Goal: Task Accomplishment & Management: Use online tool/utility

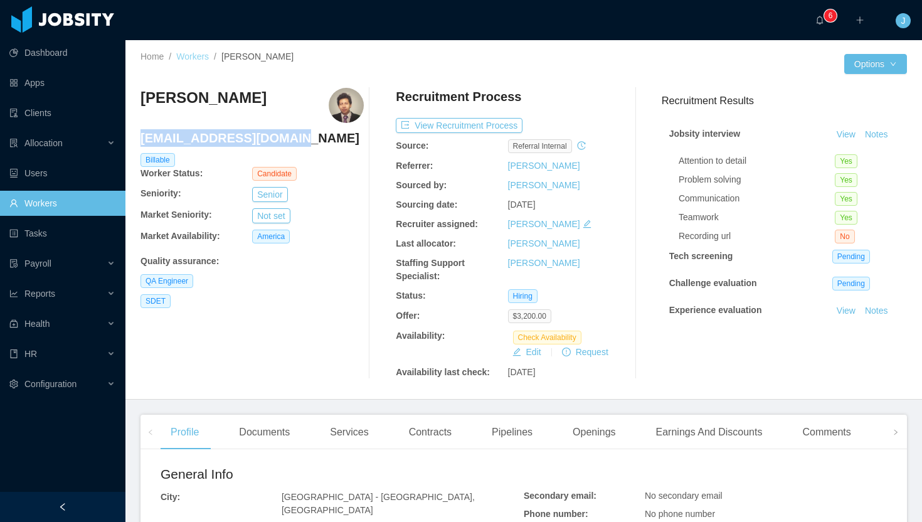
scroll to position [3, 0]
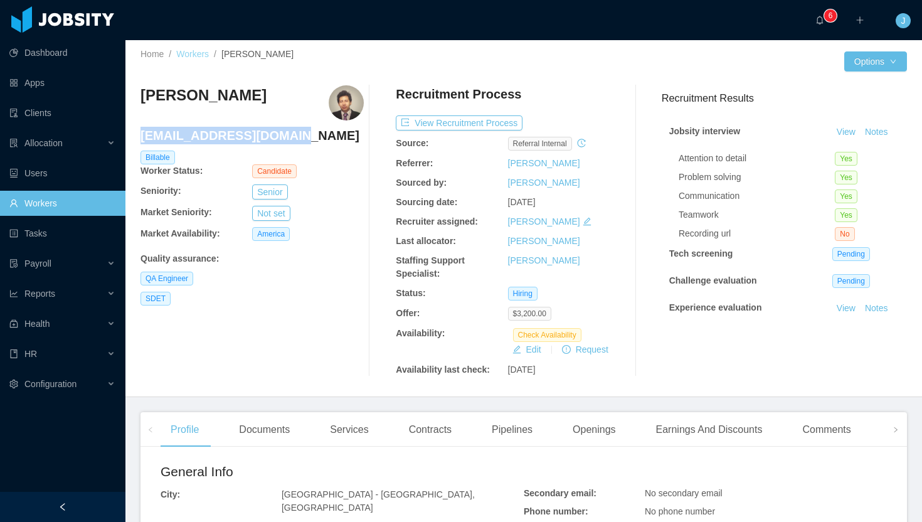
click at [202, 50] on link "Workers" at bounding box center [192, 54] width 33 height 10
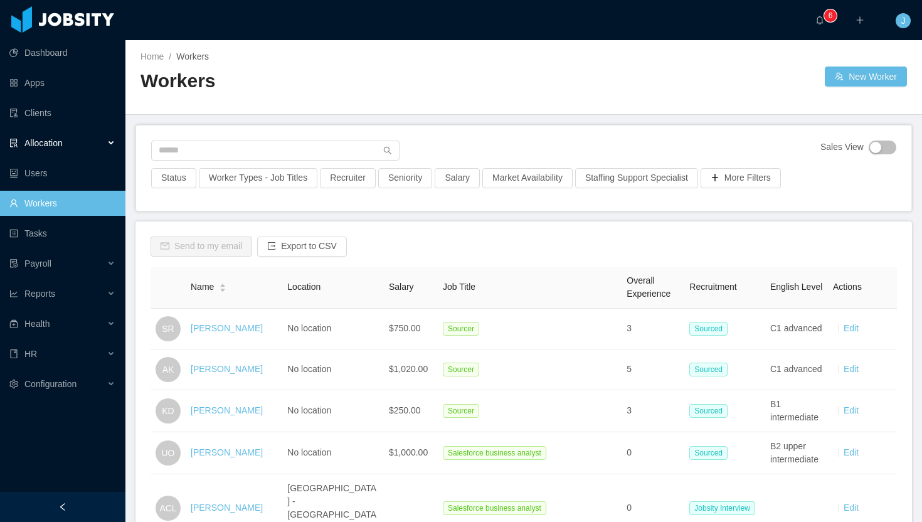
click at [84, 145] on div "Allocation" at bounding box center [62, 142] width 125 height 25
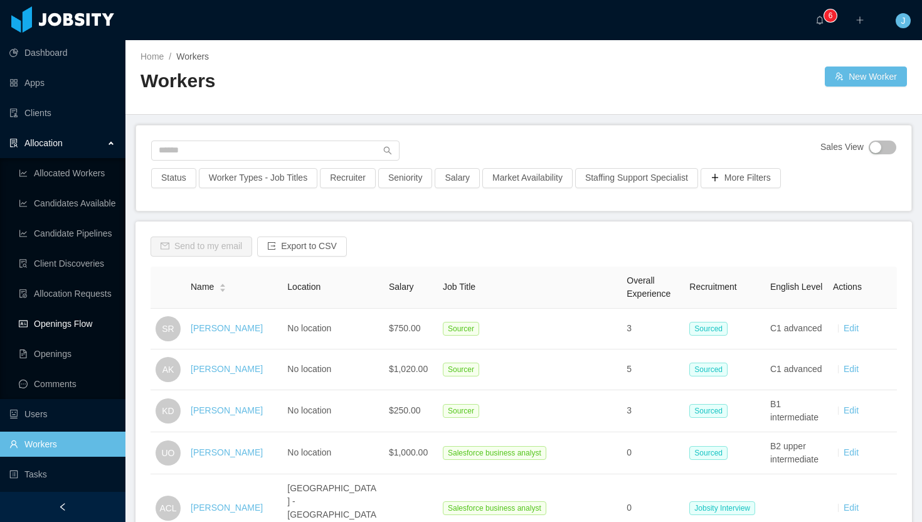
click at [75, 325] on link "Openings Flow" at bounding box center [67, 323] width 97 height 25
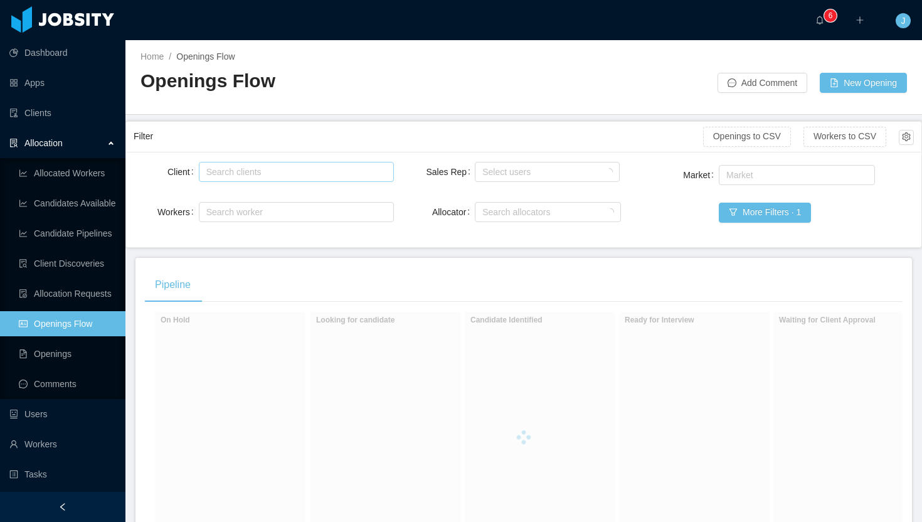
click at [275, 175] on div "Search clients" at bounding box center [293, 171] width 174 height 13
type input "*****"
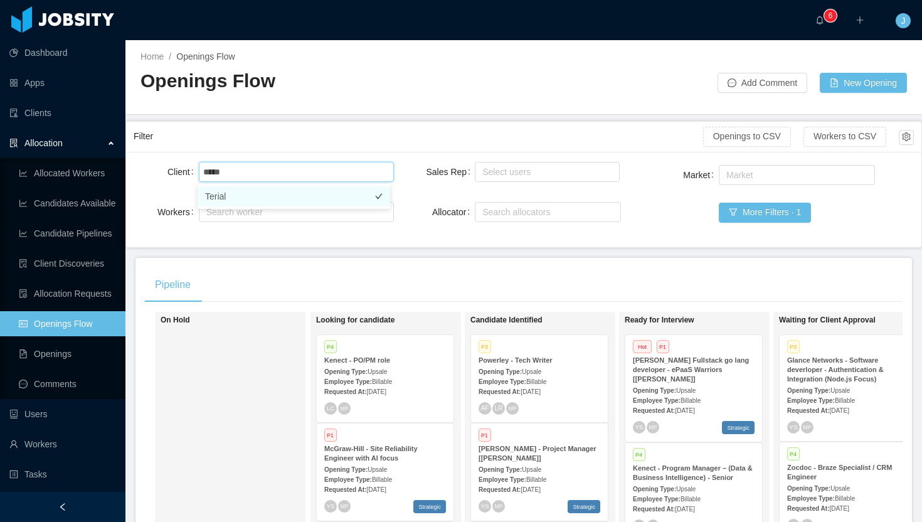
click at [268, 197] on li "Terial" at bounding box center [293, 196] width 192 height 20
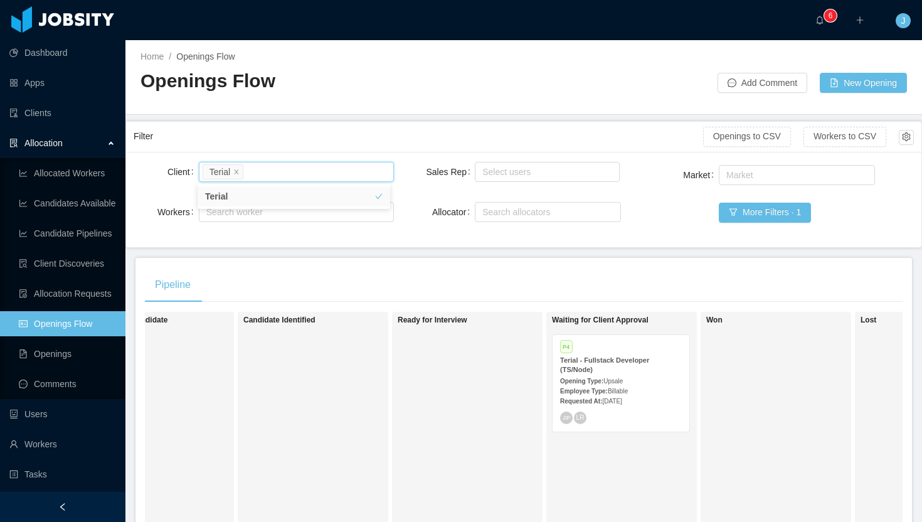
scroll to position [0, 248]
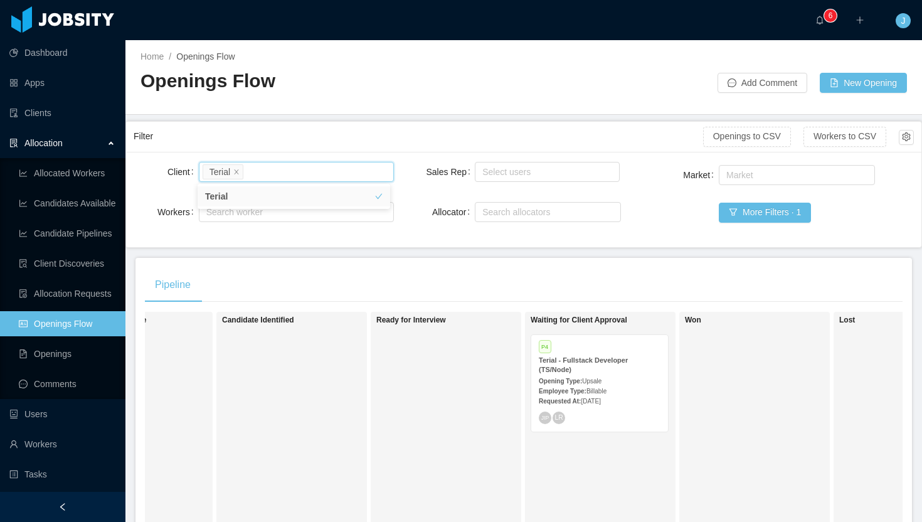
click at [606, 357] on strong "Terial - Fullstack Developer (TS/Node)" at bounding box center [582, 364] width 89 height 17
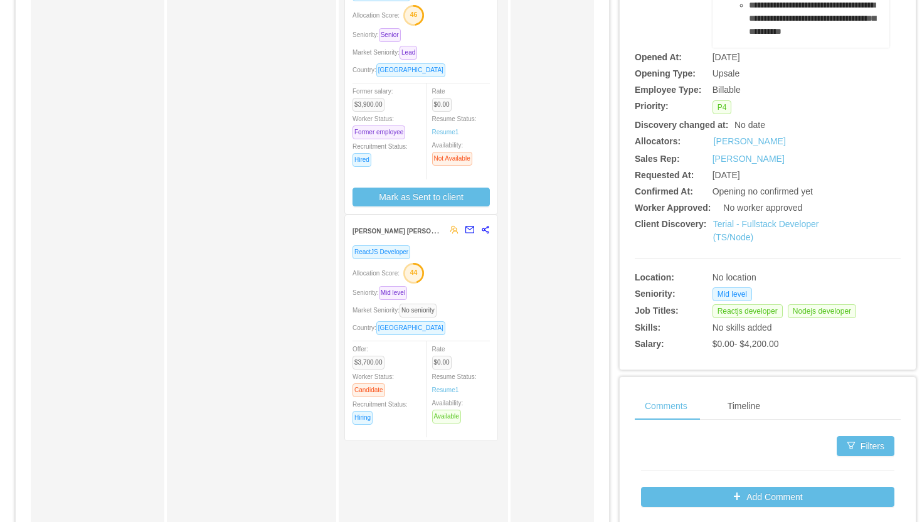
scroll to position [226, 0]
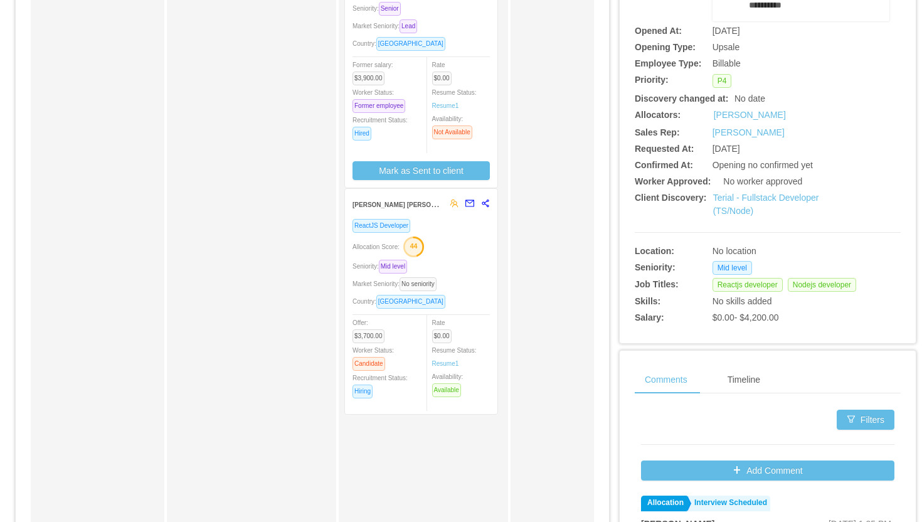
click at [458, 259] on div "Seniority: Mid level" at bounding box center [420, 266] width 137 height 14
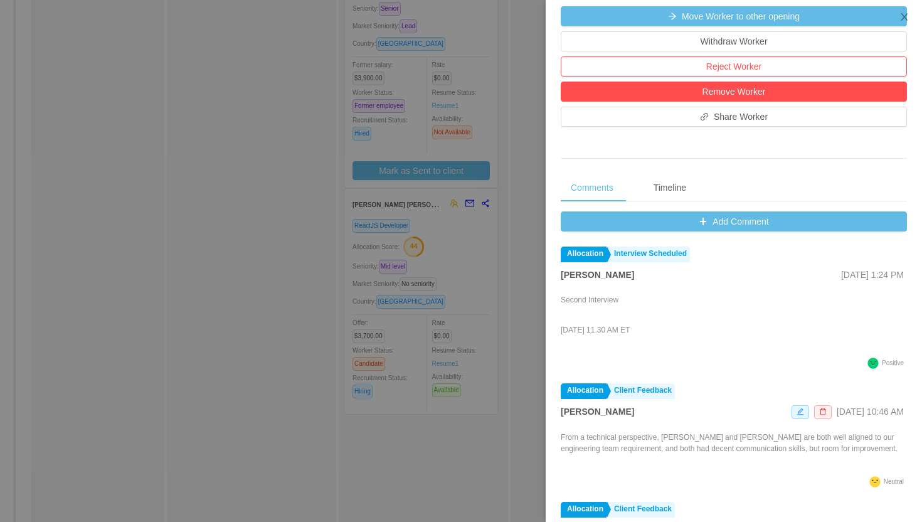
scroll to position [16, 0]
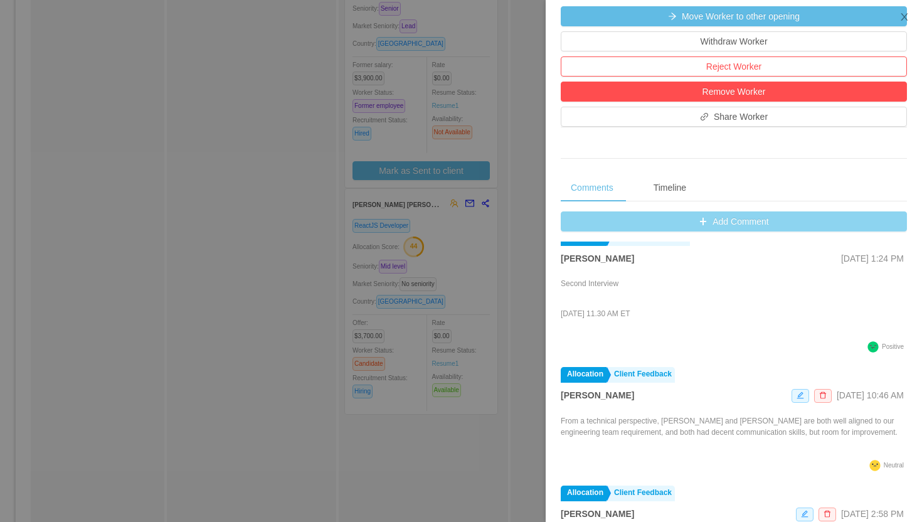
click at [723, 219] on button "Add Comment" at bounding box center [733, 221] width 346 height 20
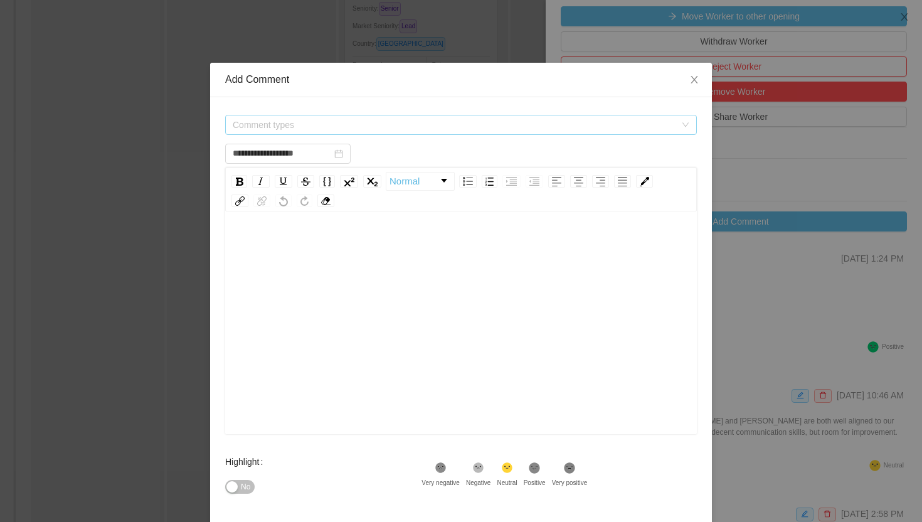
click at [349, 122] on span "Comment types" at bounding box center [454, 124] width 443 height 13
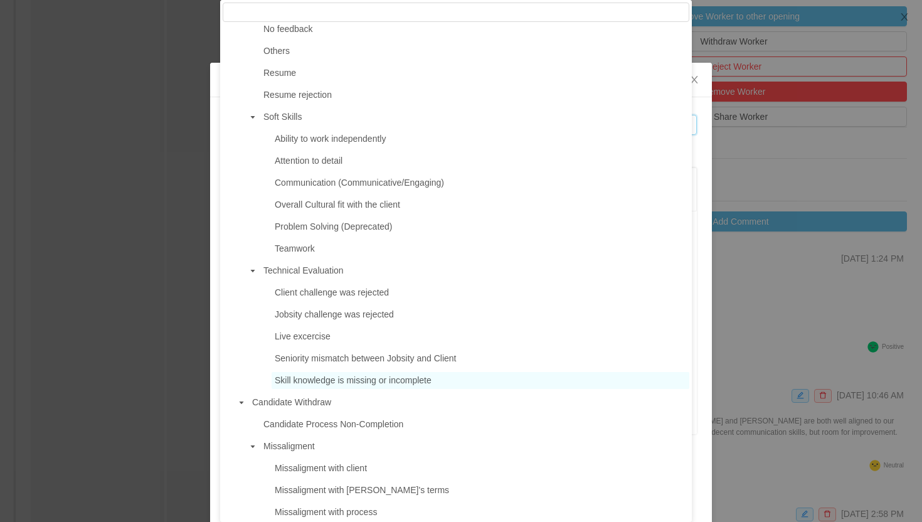
scroll to position [752, 0]
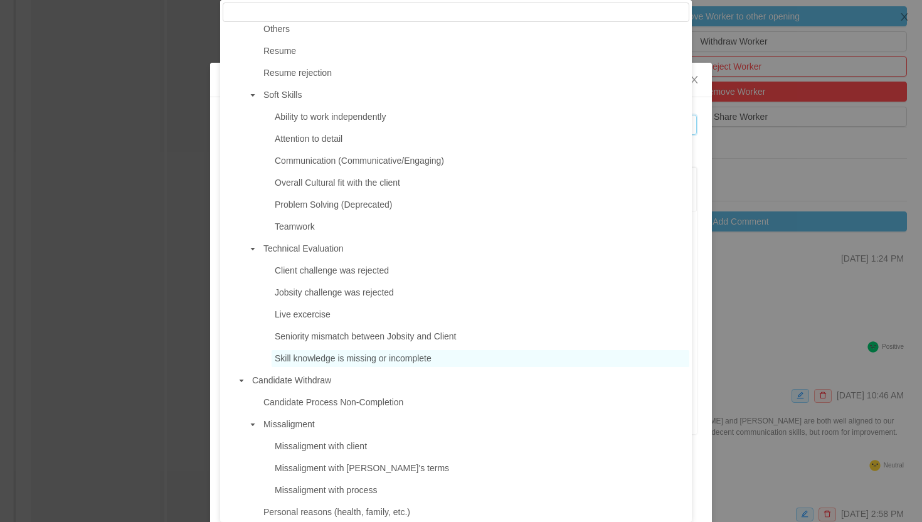
click at [384, 359] on span "Skill knowledge is missing or incomplete" at bounding box center [353, 358] width 157 height 10
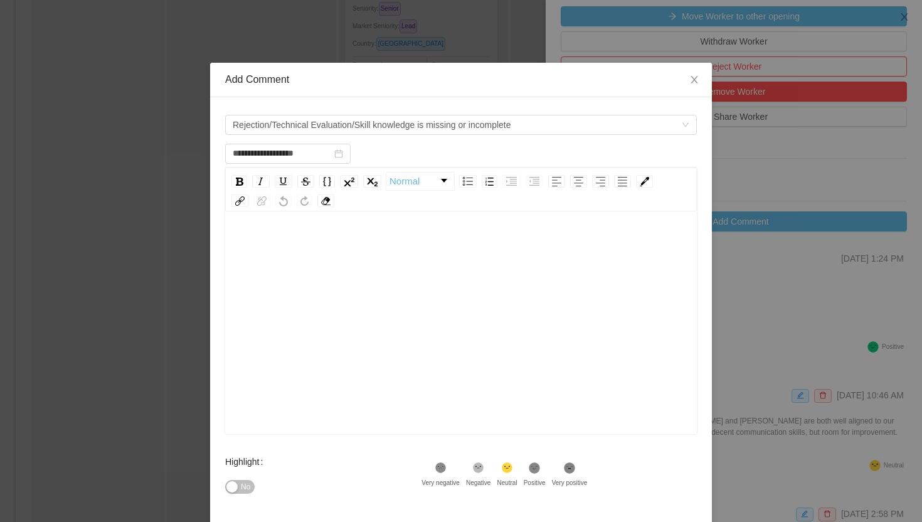
click at [350, 239] on div "rdw-editor" at bounding box center [461, 245] width 452 height 25
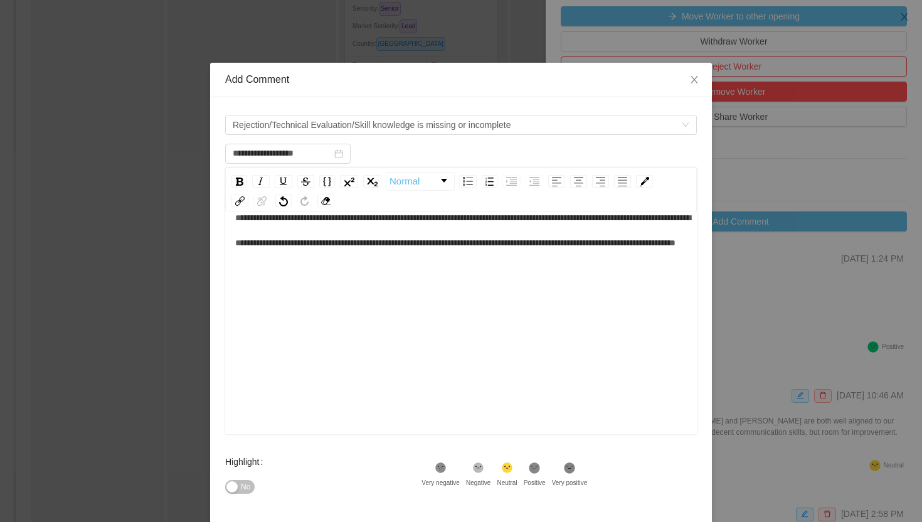
scroll to position [121, 0]
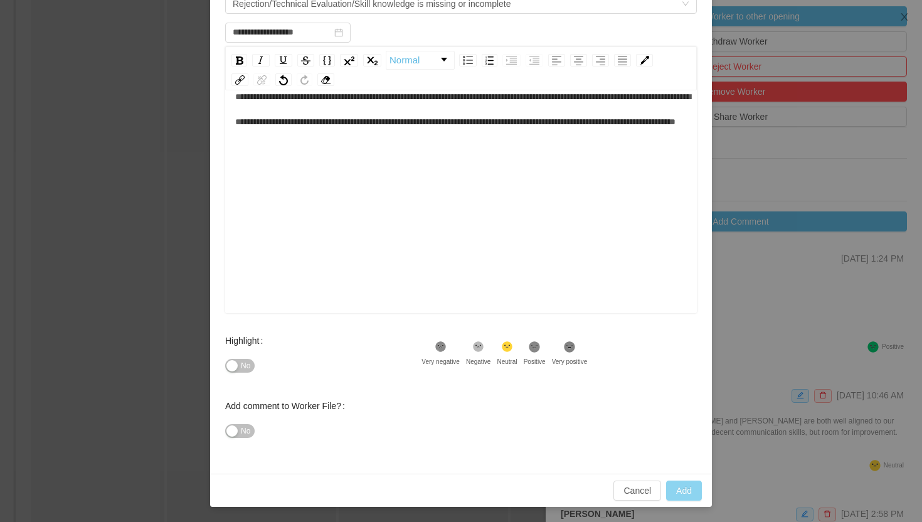
click at [682, 488] on button "Add" at bounding box center [684, 490] width 36 height 20
type input "**********"
